Goal: Task Accomplishment & Management: Use online tool/utility

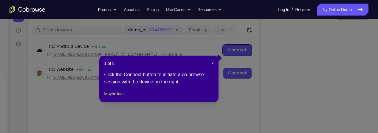
scroll to position [144, 0]
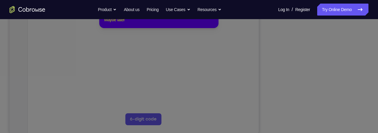
click at [111, 23] on button "Maybe later" at bounding box center [114, 19] width 21 height 7
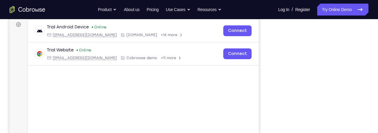
scroll to position [88, 0]
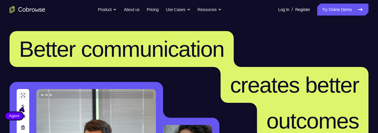
click at [343, 7] on link "Try Online Demo" at bounding box center [342, 10] width 51 height 12
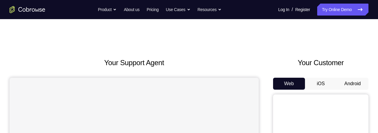
click at [344, 83] on button "Android" at bounding box center [353, 84] width 32 height 12
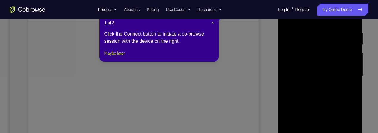
scroll to position [138, 0]
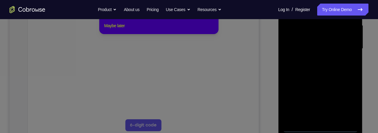
click at [118, 29] on button "Maybe later" at bounding box center [114, 25] width 21 height 7
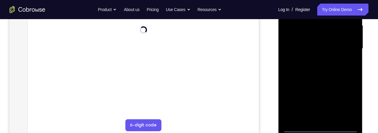
scroll to position [234, 0]
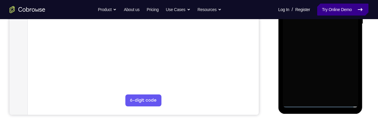
scroll to position [165, 0]
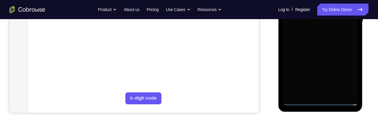
click at [327, 75] on div at bounding box center [320, 21] width 75 height 167
click at [348, 77] on div at bounding box center [320, 21] width 75 height 167
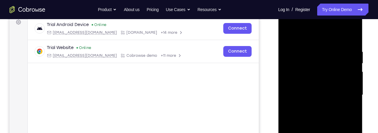
scroll to position [88, 0]
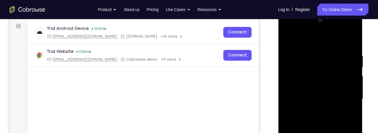
click at [314, 38] on div at bounding box center [320, 98] width 75 height 167
click at [347, 100] on div at bounding box center [320, 98] width 75 height 167
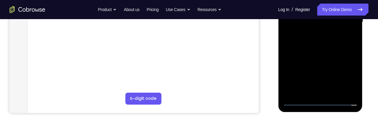
scroll to position [165, 0]
click at [313, 91] on div at bounding box center [320, 21] width 75 height 167
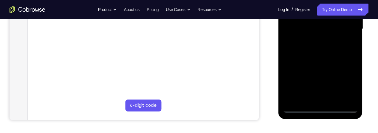
scroll to position [147, 0]
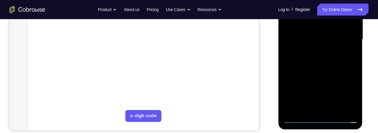
click at [327, 36] on div at bounding box center [320, 39] width 75 height 167
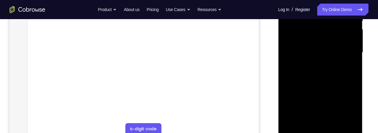
scroll to position [134, 0]
click at [320, 41] on div at bounding box center [320, 53] width 75 height 167
click at [323, 53] on div at bounding box center [320, 53] width 75 height 167
click at [328, 74] on div at bounding box center [320, 53] width 75 height 167
click at [322, 67] on div at bounding box center [320, 53] width 75 height 167
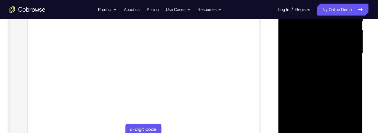
click at [333, 73] on div at bounding box center [320, 53] width 75 height 167
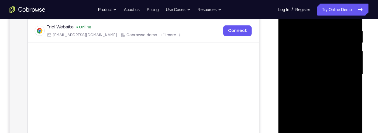
scroll to position [112, 0]
click at [322, 99] on div at bounding box center [320, 75] width 75 height 167
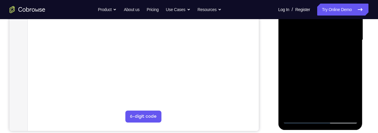
scroll to position [147, 0]
click at [335, 111] on div at bounding box center [320, 39] width 75 height 167
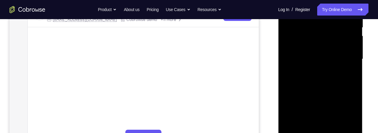
scroll to position [126, 0]
click at [326, 93] on div at bounding box center [320, 60] width 75 height 167
click at [329, 54] on div at bounding box center [320, 60] width 75 height 167
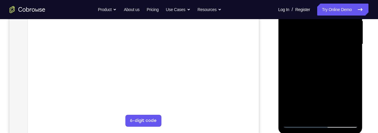
scroll to position [143, 0]
click at [349, 58] on div at bounding box center [320, 43] width 75 height 167
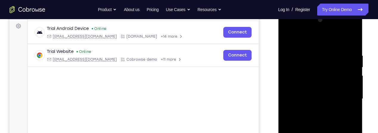
scroll to position [81, 0]
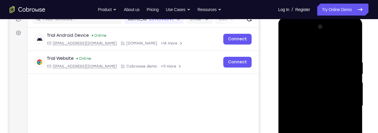
click at [288, 46] on div at bounding box center [320, 105] width 75 height 167
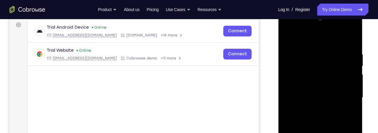
scroll to position [87, 0]
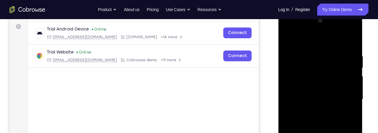
click at [287, 39] on div at bounding box center [320, 99] width 75 height 167
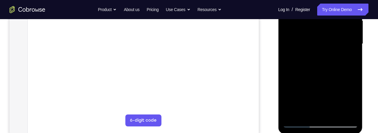
scroll to position [143, 0]
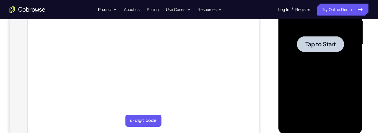
click at [317, 54] on div at bounding box center [320, 44] width 75 height 167
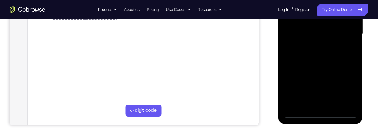
scroll to position [154, 0]
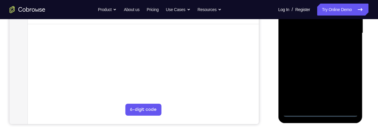
click at [320, 113] on div at bounding box center [320, 33] width 75 height 167
click at [345, 84] on div at bounding box center [320, 33] width 75 height 167
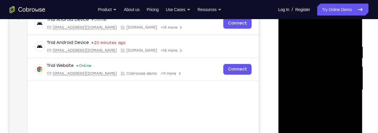
scroll to position [92, 0]
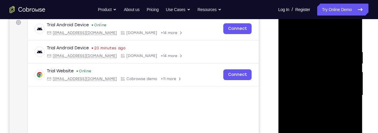
click at [314, 39] on div at bounding box center [320, 95] width 75 height 167
click at [347, 89] on div at bounding box center [320, 95] width 75 height 167
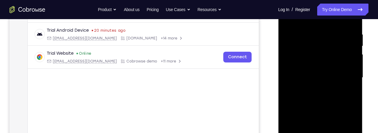
scroll to position [110, 0]
click at [315, 88] on div at bounding box center [320, 77] width 75 height 167
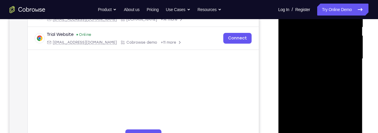
scroll to position [129, 0]
click at [330, 50] on div at bounding box center [320, 58] width 75 height 167
click at [319, 46] on div at bounding box center [320, 58] width 75 height 167
click at [326, 57] on div at bounding box center [320, 58] width 75 height 167
click at [335, 77] on div at bounding box center [320, 58] width 75 height 167
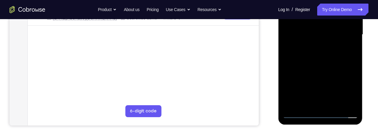
scroll to position [153, 0]
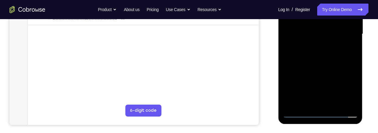
click at [321, 49] on div at bounding box center [320, 33] width 75 height 167
click at [332, 53] on div at bounding box center [320, 33] width 75 height 167
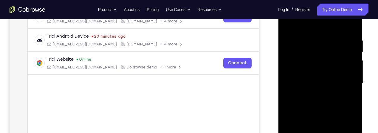
scroll to position [101, 0]
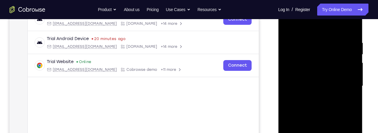
click at [325, 108] on div at bounding box center [320, 85] width 75 height 167
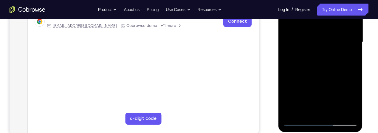
scroll to position [140, 0]
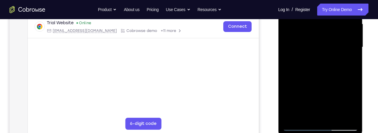
click at [354, 51] on div at bounding box center [320, 47] width 75 height 167
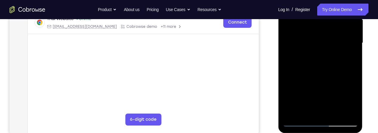
scroll to position [144, 0]
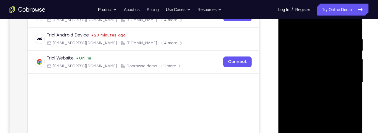
click at [373, 98] on div "Your Support Agent Your Customer Web iOS Android Next Steps We’d be happy to gi…" at bounding box center [189, 112] width 378 height 394
click at [374, 104] on div "Your Support Agent Your Customer Web iOS Android Next Steps We’d be happy to gi…" at bounding box center [189, 112] width 378 height 394
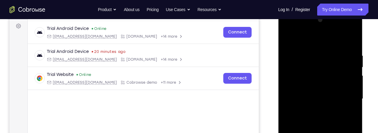
click at [352, 37] on div at bounding box center [320, 98] width 75 height 167
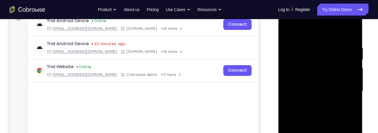
scroll to position [97, 0]
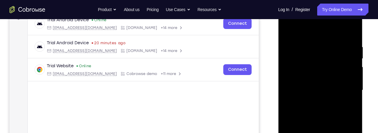
click at [331, 66] on div at bounding box center [320, 90] width 75 height 167
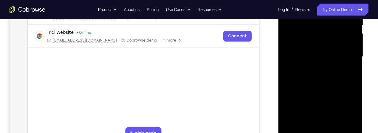
scroll to position [130, 0]
click at [321, 44] on div at bounding box center [320, 56] width 75 height 167
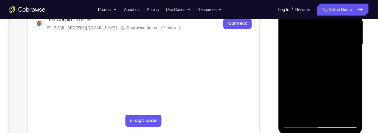
scroll to position [144, 0]
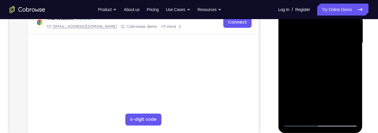
click at [349, 115] on div at bounding box center [320, 42] width 75 height 167
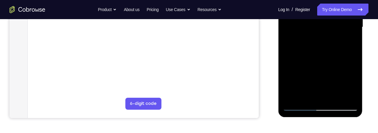
scroll to position [160, 0]
click at [294, 95] on div at bounding box center [320, 26] width 75 height 167
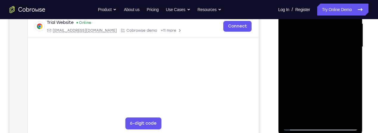
scroll to position [133, 0]
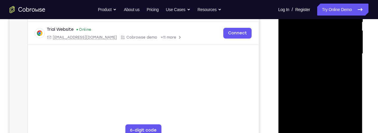
click at [312, 62] on div at bounding box center [320, 53] width 75 height 167
click at [314, 63] on div at bounding box center [320, 53] width 75 height 167
click at [313, 63] on div at bounding box center [320, 53] width 75 height 167
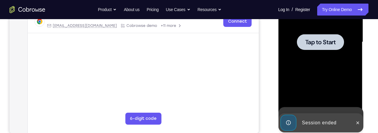
scroll to position [146, 0]
